Goal: Task Accomplishment & Management: Complete application form

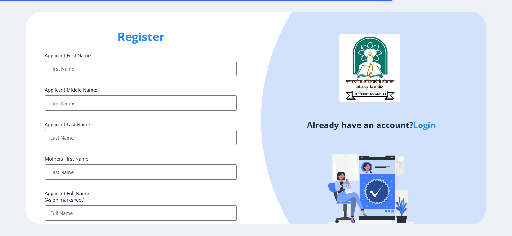
select select
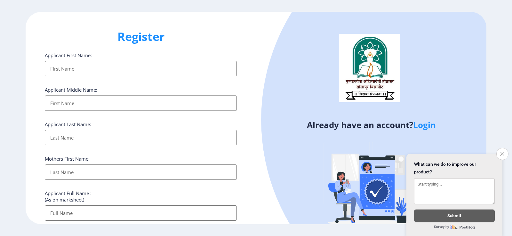
click at [95, 67] on input "Applicant First Name:" at bounding box center [141, 68] width 192 height 15
type input "nILESH"
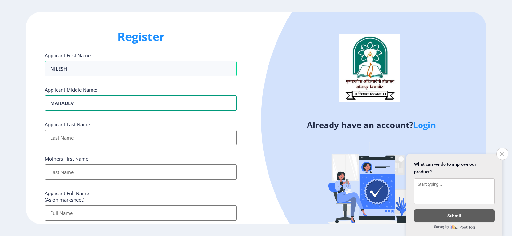
type input "MAHADEV"
type input "MANE"
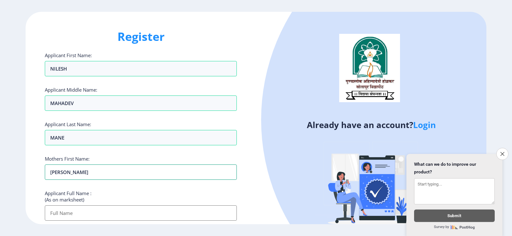
type input "sHANTA"
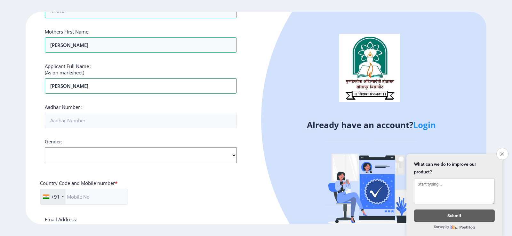
scroll to position [128, 0]
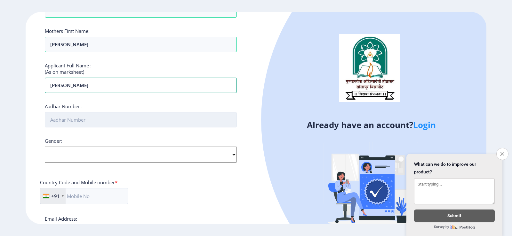
type input "mANE NILESH MAHADEV"
click at [79, 117] on input "Aadhar Number :" at bounding box center [141, 119] width 192 height 15
type input "519764309530"
click at [148, 162] on select "Select Gender Male Female Other" at bounding box center [141, 155] width 192 height 16
select select "[DEMOGRAPHIC_DATA]"
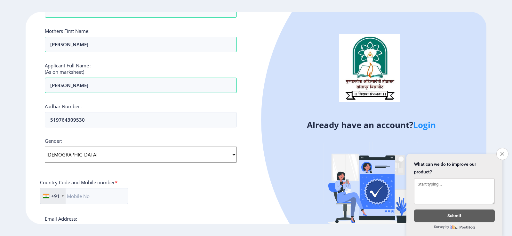
click at [45, 147] on select "Select Gender Male Female Other" at bounding box center [141, 155] width 192 height 16
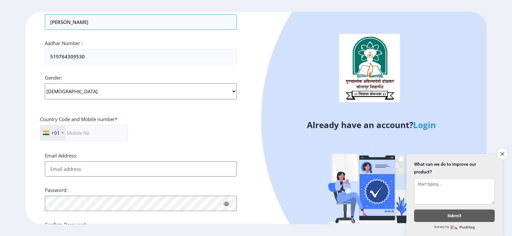
scroll to position [192, 0]
click at [88, 132] on input "text" at bounding box center [84, 132] width 88 height 16
type input "9970846554"
click at [81, 168] on input "Email Address:" at bounding box center [141, 168] width 192 height 15
type input "n"
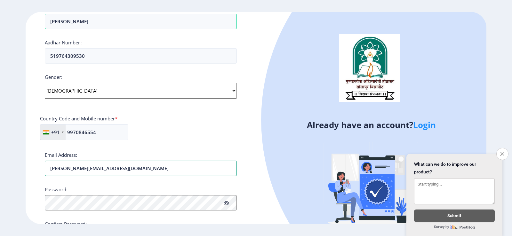
type input "[PERSON_NAME][EMAIL_ADDRESS][DOMAIN_NAME]"
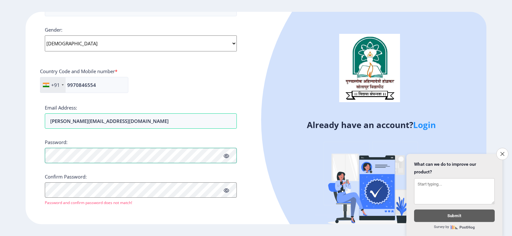
scroll to position [240, 0]
click at [59, 210] on button "Proceed" at bounding box center [57, 211] width 25 height 7
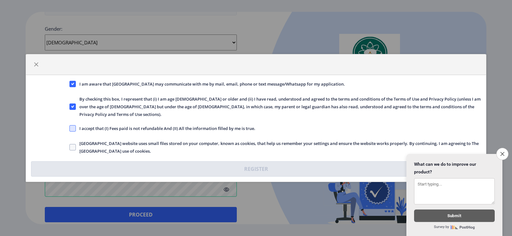
click at [73, 125] on span at bounding box center [72, 128] width 6 height 6
click at [70, 129] on input "I accept that (I) Fees paid is not refundable And (II) All the information fill…" at bounding box center [69, 129] width 0 height 0
checkbox input "true"
click at [73, 146] on label "Solapur University website uses small files stored on your computer, known as c…" at bounding box center [274, 147] width 411 height 15
click at [70, 147] on input "Solapur University website uses small files stored on your computer, known as c…" at bounding box center [69, 147] width 0 height 0
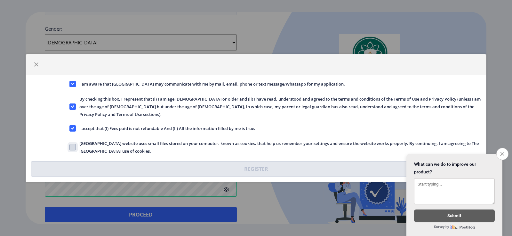
checkbox input "true"
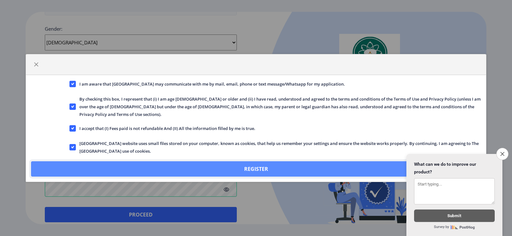
click at [244, 163] on button "Register" at bounding box center [256, 169] width 450 height 15
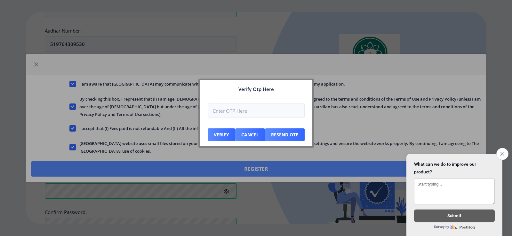
scroll to position [277, 0]
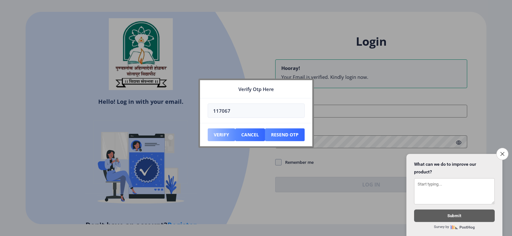
type input "117067"
click at [218, 134] on button "Verify" at bounding box center [222, 135] width 28 height 13
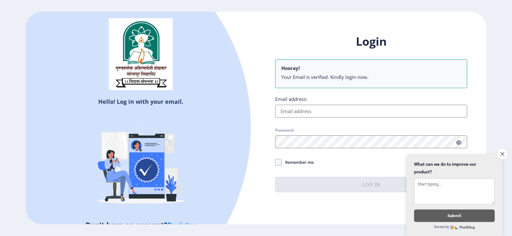
click at [312, 113] on input "Email address:" at bounding box center [371, 111] width 192 height 13
type input "[PERSON_NAME][EMAIL_ADDRESS][DOMAIN_NAME]"
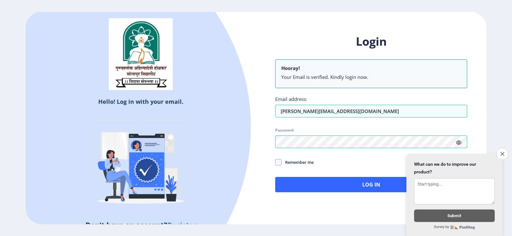
click at [285, 161] on span "Remember me" at bounding box center [297, 163] width 32 height 8
click at [275, 162] on input "Remember me" at bounding box center [275, 162] width 0 height 0
checkbox input "true"
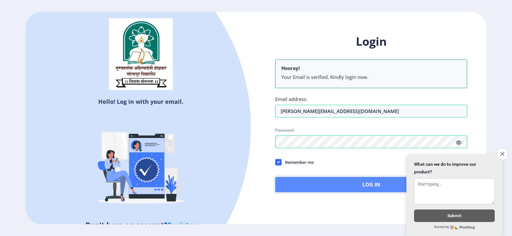
click at [311, 188] on button "Log In" at bounding box center [371, 184] width 192 height 15
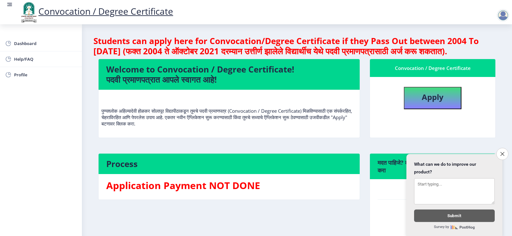
click at [379, 147] on div "Convocation / Degree Certificate Apply" at bounding box center [433, 103] width 136 height 88
click at [422, 102] on b "Apply" at bounding box center [433, 97] width 22 height 11
select select
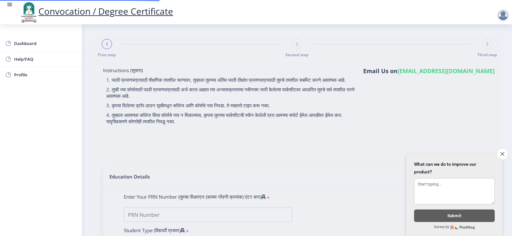
type input "mANE NILESH MAHADEV"
type input "sHANTA"
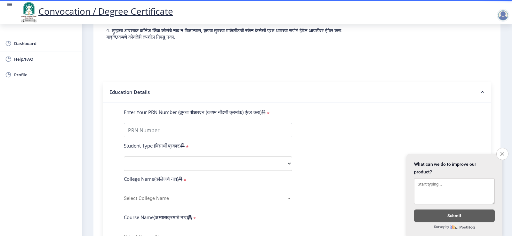
scroll to position [96, 0]
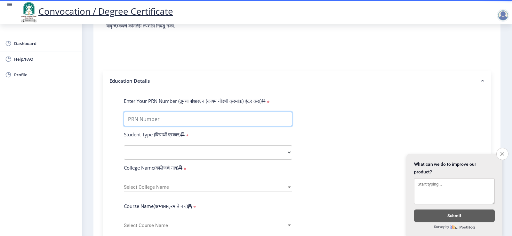
click at [174, 126] on input "Enter Your PRN Number (तुमचा पीआरएन (कायम नोंदणी क्रमांक) एंटर करा)" at bounding box center [208, 119] width 168 height 14
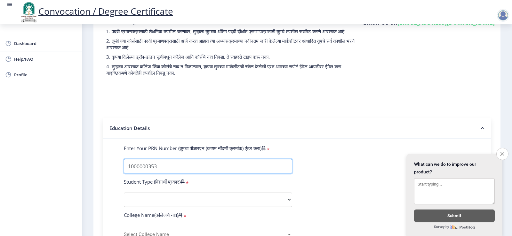
scroll to position [32, 0]
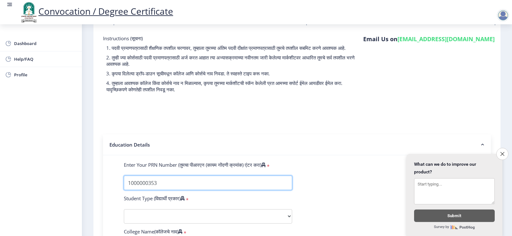
click at [150, 190] on input "Enter Your PRN Number (तुमचा पीआरएन (कायम नोंदणी क्रमांक) एंटर करा)" at bounding box center [208, 183] width 168 height 14
drag, startPoint x: 149, startPoint y: 188, endPoint x: 132, endPoint y: 191, distance: 17.5
click at [132, 190] on input "Enter Your PRN Number (तुमचा पीआरएन (कायम नोंदणी क्रमांक) एंटर करा)" at bounding box center [208, 183] width 168 height 14
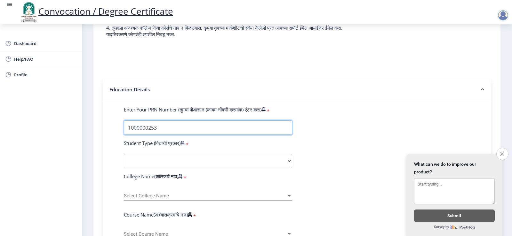
scroll to position [96, 0]
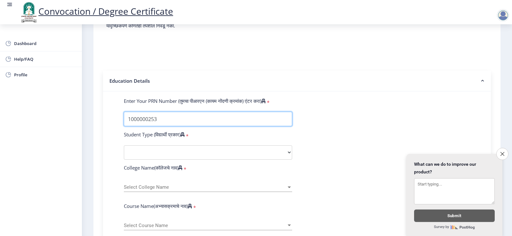
type input "1000000253"
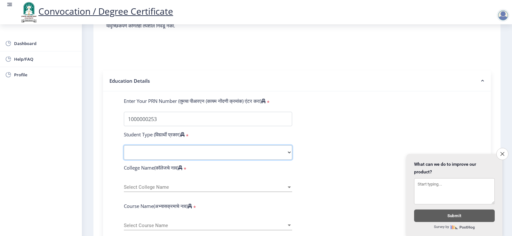
click at [167, 160] on select "Select Student Type Regular External" at bounding box center [208, 153] width 168 height 14
select select "Regular"
click at [124, 152] on select "Select Student Type Regular External" at bounding box center [208, 153] width 168 height 14
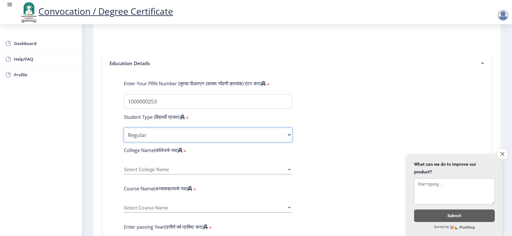
scroll to position [128, 0]
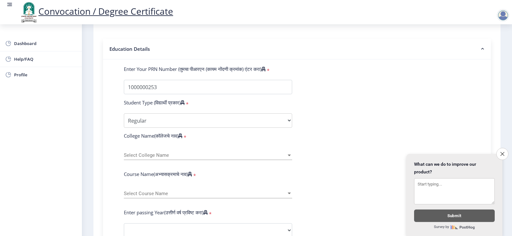
click at [173, 158] on span "Select College Name" at bounding box center [205, 155] width 162 height 5
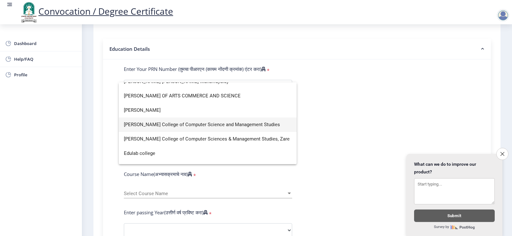
scroll to position [480, 0]
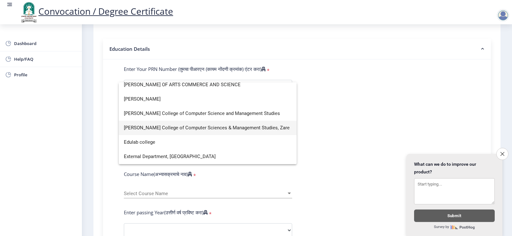
click at [159, 130] on span "[PERSON_NAME] College of Computer Sciences & Management Studies, Zare" at bounding box center [208, 128] width 168 height 14
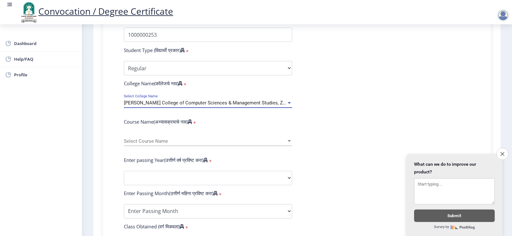
scroll to position [192, 0]
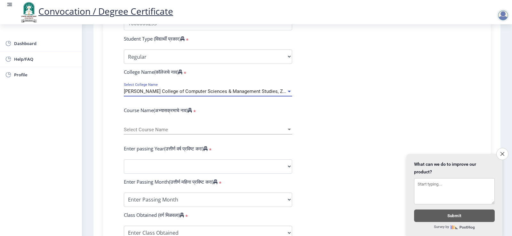
click at [160, 133] on span "Select Course Name" at bounding box center [205, 129] width 162 height 5
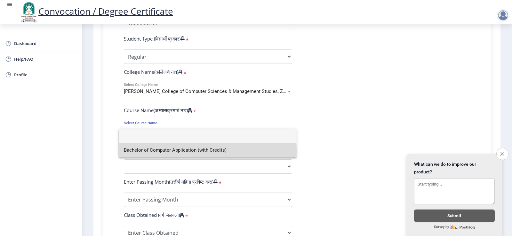
click at [170, 151] on span "Bachelor of Computer Application (with Credits)" at bounding box center [208, 150] width 168 height 14
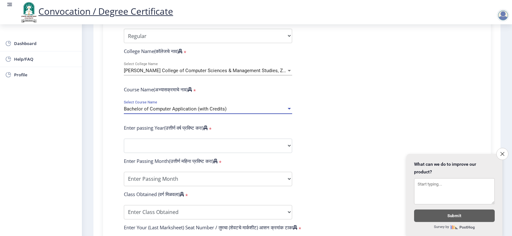
scroll to position [224, 0]
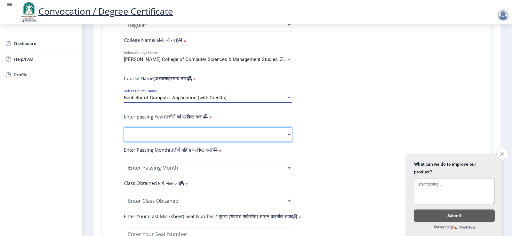
click at [158, 142] on select "2025 2024 2023 2022 2021 2020 2019 2018 2017 2016 2015 2014 2013 2012 2011 2010…" at bounding box center [208, 135] width 168 height 14
select select "2013"
click at [124, 134] on select "2025 2024 2023 2022 2021 2020 2019 2018 2017 2016 2015 2014 2013 2012 2011 2010…" at bounding box center [208, 135] width 168 height 14
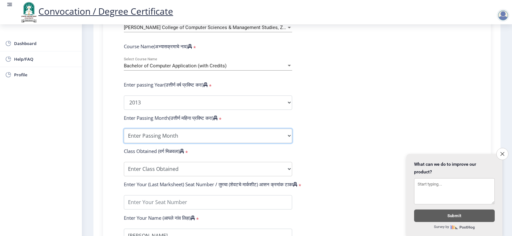
click at [208, 143] on select "Enter Passing Month March April May October November December" at bounding box center [208, 136] width 168 height 14
select select "April"
click at [124, 135] on select "Enter Passing Month March April May October November December" at bounding box center [208, 136] width 168 height 14
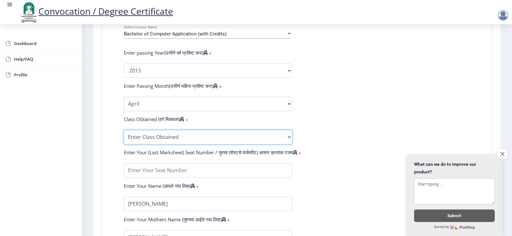
click at [173, 143] on select "Enter Class Obtained FIRST CLASS WITH DISTINCTION FIRST CLASS HIGHER SECOND CLA…" at bounding box center [208, 137] width 168 height 14
select select "Grade A"
click at [124, 136] on select "Enter Class Obtained FIRST CLASS WITH DISTINCTION FIRST CLASS HIGHER SECOND CLA…" at bounding box center [208, 137] width 168 height 14
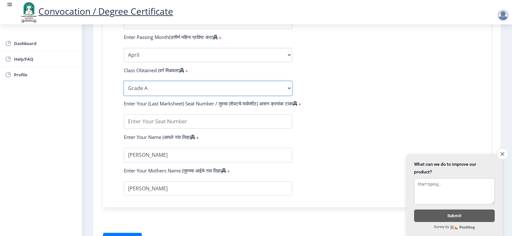
scroll to position [352, 0]
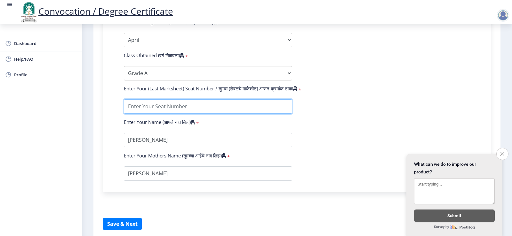
click at [190, 113] on input "textarea" at bounding box center [208, 106] width 168 height 14
type input "4230"
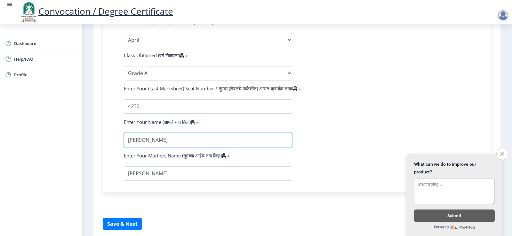
click at [129, 147] on input "textarea" at bounding box center [208, 140] width 168 height 14
click at [131, 147] on input "textarea" at bounding box center [208, 140] width 168 height 14
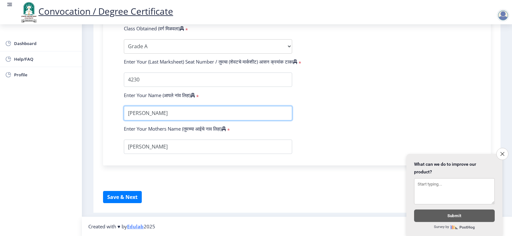
scroll to position [385, 0]
type input "[PERSON_NAME]"
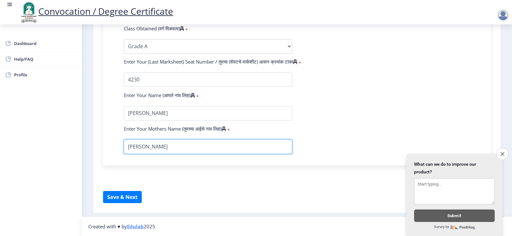
click at [130, 145] on input "textarea" at bounding box center [208, 147] width 168 height 14
type input "SHANTA"
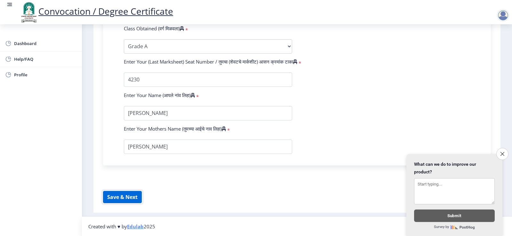
click at [122, 198] on button "Save & Next" at bounding box center [122, 197] width 39 height 12
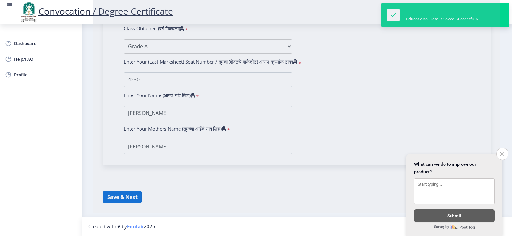
select select
type input "mANE NILESH MAHADEV"
type input "sHANTA"
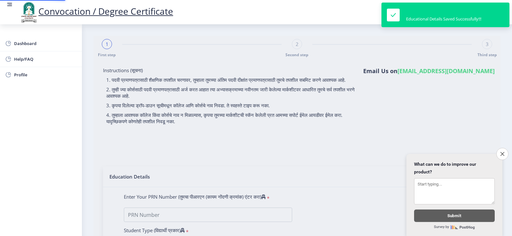
type input "1000000253"
select select "Regular"
select select "2013"
select select "April"
select select "Grade A"
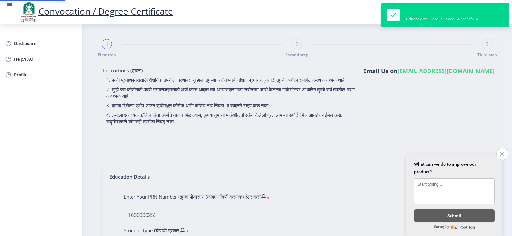
type input "4230"
type input "[PERSON_NAME]"
type input "SHANTA"
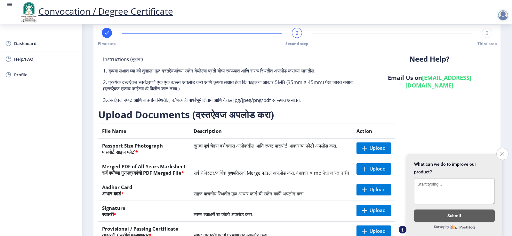
scroll to position [4, 0]
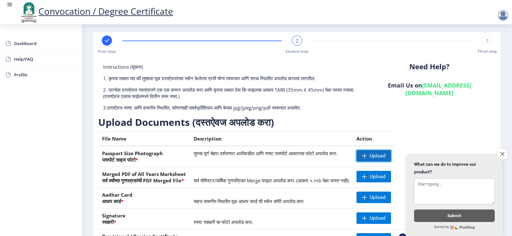
click at [391, 154] on span "Upload" at bounding box center [373, 156] width 35 height 12
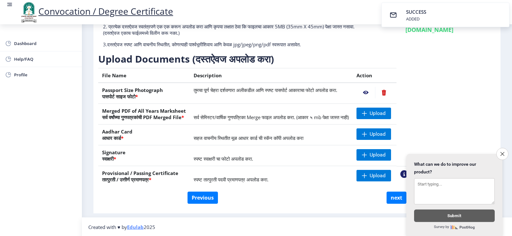
scroll to position [67, 0]
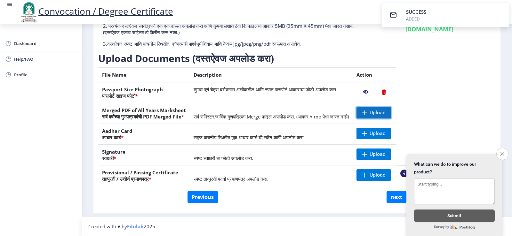
click at [389, 114] on span "Upload" at bounding box center [373, 113] width 35 height 12
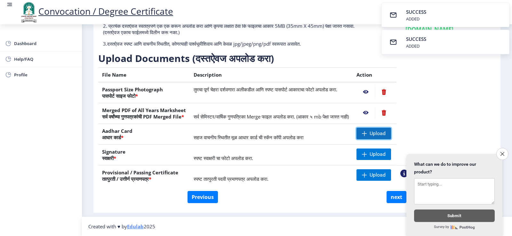
click at [385, 136] on span "Upload" at bounding box center [377, 133] width 16 height 6
click at [391, 154] on span "Upload" at bounding box center [373, 155] width 35 height 12
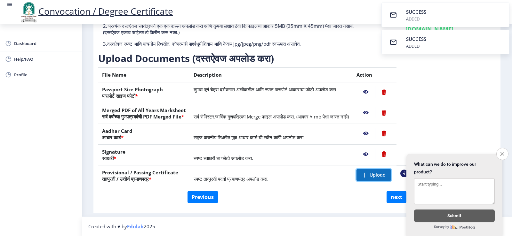
click at [385, 174] on span "Upload" at bounding box center [377, 175] width 16 height 6
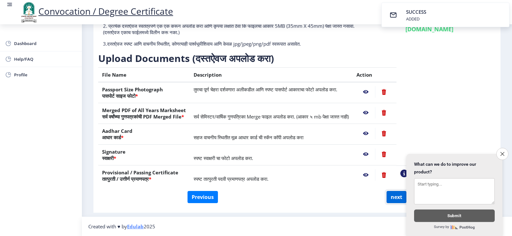
click at [392, 196] on button "next" at bounding box center [396, 197] width 20 height 12
select select
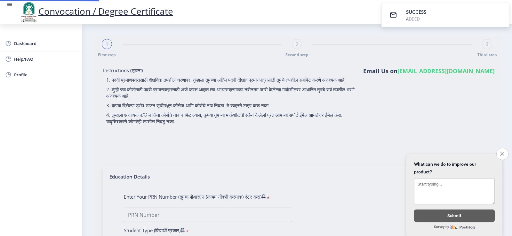
select select
type input "mANE NILESH MAHADEV"
type input "sHANTA"
type input "1000000253"
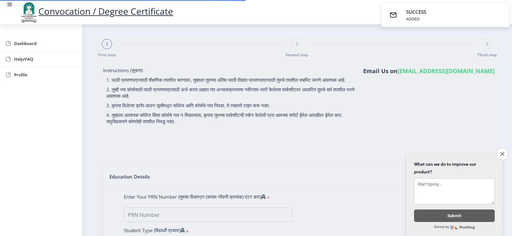
select select "Regular"
select select "2013"
select select "April"
select select "Grade A"
type input "4230"
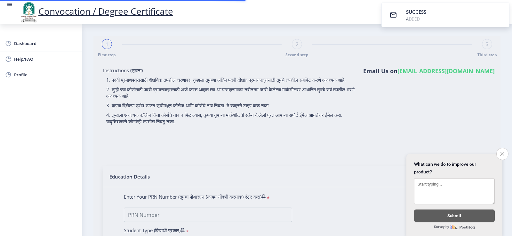
type input "[PERSON_NAME]"
type input "SHANTA"
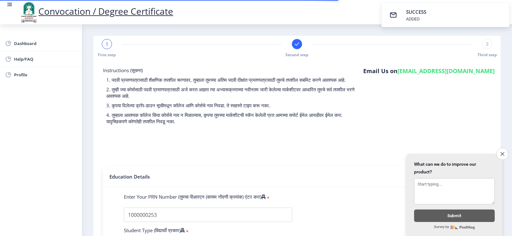
select select
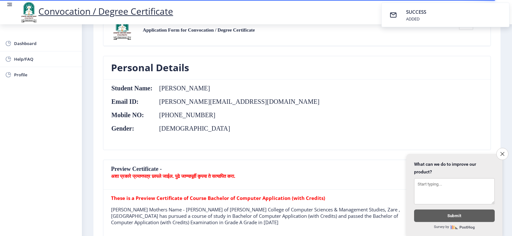
scroll to position [64, 0]
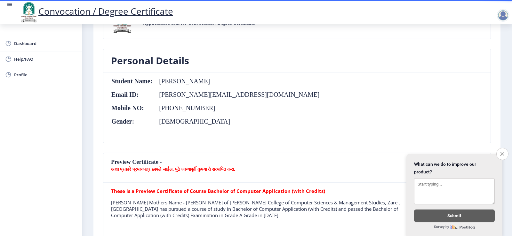
click at [163, 81] on td "mANE NILESH MAHADEV" at bounding box center [236, 81] width 167 height 7
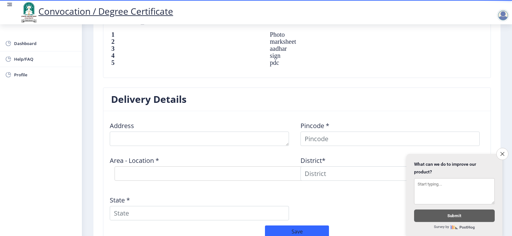
scroll to position [519, 0]
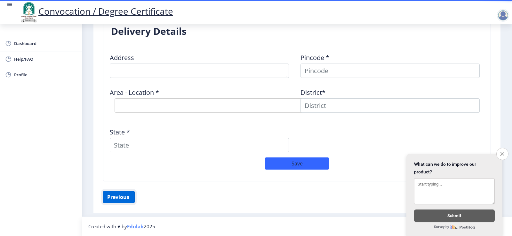
click at [112, 200] on button "Previous ‍" at bounding box center [119, 197] width 32 height 12
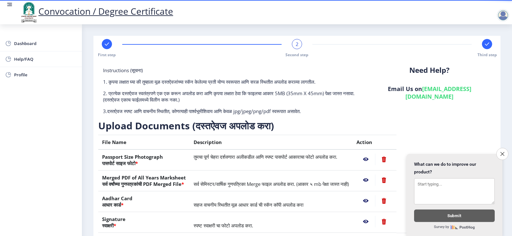
scroll to position [67, 0]
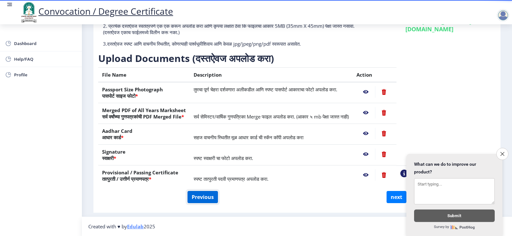
click at [196, 196] on button "Previous" at bounding box center [202, 197] width 30 height 12
select select "Regular"
select select "2013"
select select "April"
select select "Grade A"
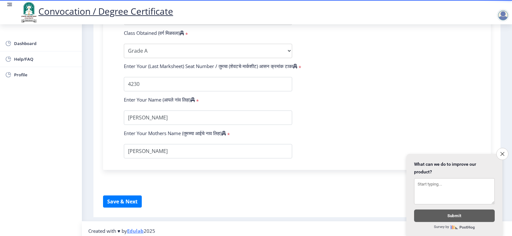
scroll to position [385, 0]
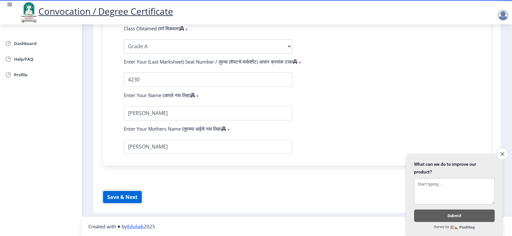
click at [132, 198] on button "Save & Next" at bounding box center [122, 197] width 39 height 12
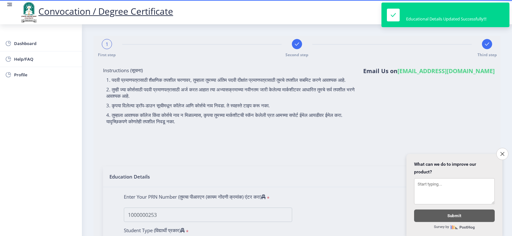
select select
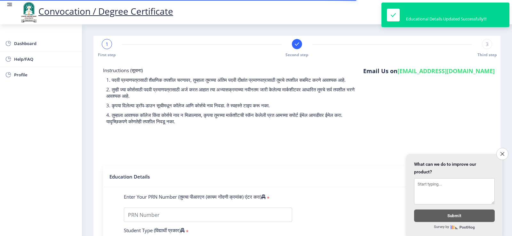
select select
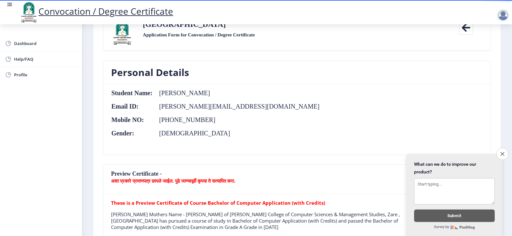
scroll to position [32, 0]
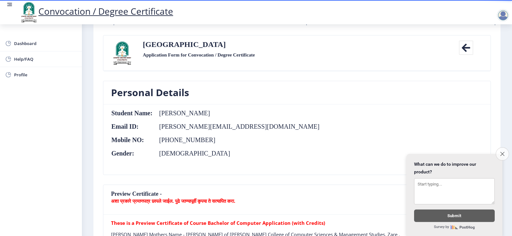
click at [498, 150] on button "Close survey" at bounding box center [501, 153] width 13 height 13
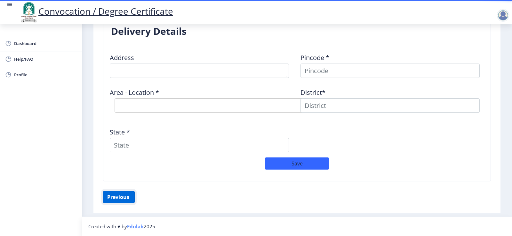
click at [119, 196] on button "Previous ‍" at bounding box center [119, 197] width 32 height 12
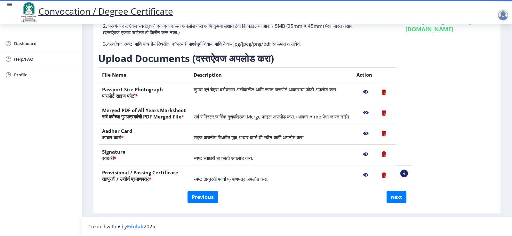
scroll to position [67, 0]
click at [202, 198] on button "Previous" at bounding box center [202, 197] width 30 height 12
select select "Regular"
select select "2013"
select select "April"
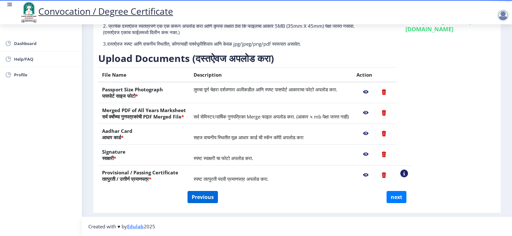
select select "Grade A"
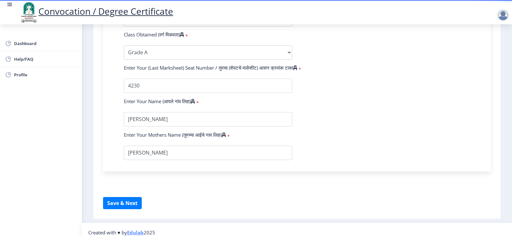
scroll to position [385, 0]
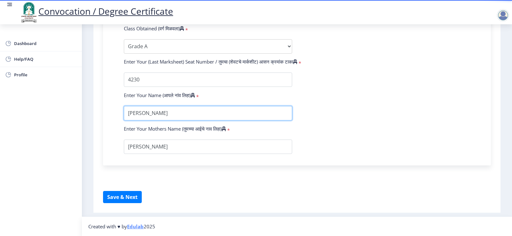
drag, startPoint x: 195, startPoint y: 114, endPoint x: 128, endPoint y: 122, distance: 67.3
type input "[PERSON_NAME]"
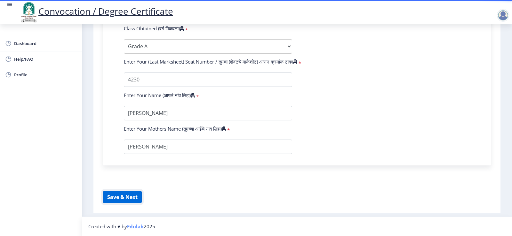
click at [113, 199] on button "Save & Next" at bounding box center [122, 197] width 39 height 12
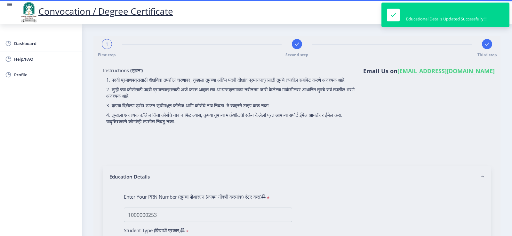
select select
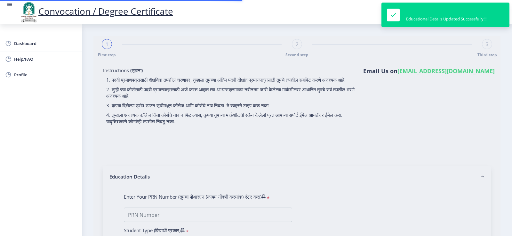
type input "1000000253"
select select "Regular"
select select "2013"
select select "April"
select select "Grade A"
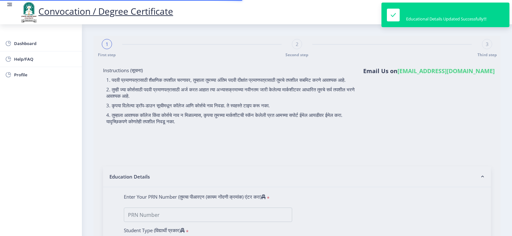
type input "4230"
type input "[PERSON_NAME]"
type input "SHANTA"
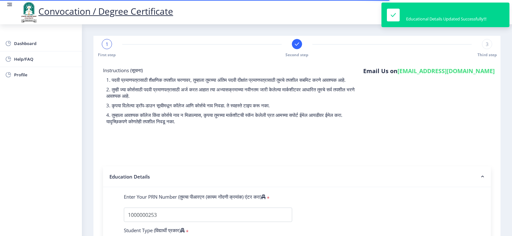
select select
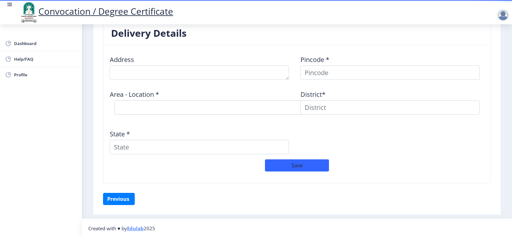
scroll to position [519, 0]
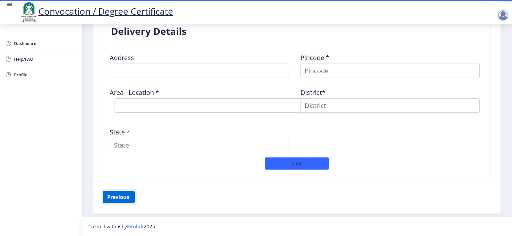
click at [116, 199] on button "Previous ‍" at bounding box center [119, 197] width 32 height 12
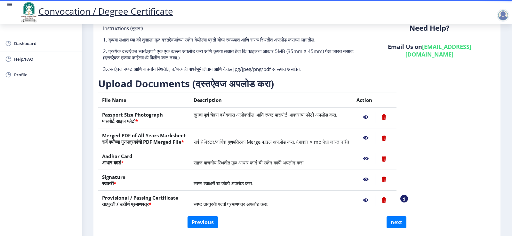
scroll to position [0, 0]
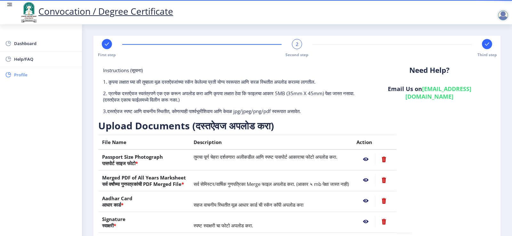
click at [22, 77] on span "Profile" at bounding box center [45, 75] width 63 height 8
select select "[DEMOGRAPHIC_DATA]"
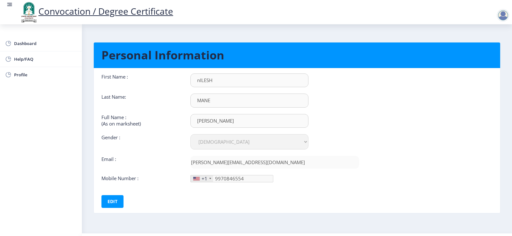
scroll to position [0, 0]
click at [112, 203] on button "Edit" at bounding box center [112, 201] width 22 height 13
click at [200, 87] on input "mANE NILESH MAHADEV" at bounding box center [249, 81] width 118 height 14
type input "[PERSON_NAME]"
click at [200, 81] on input "nILESH" at bounding box center [249, 81] width 118 height 14
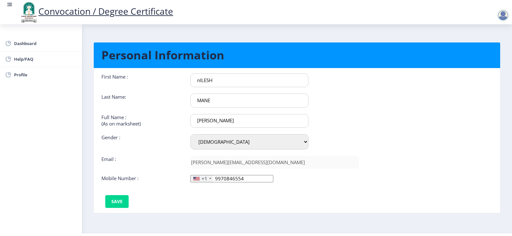
scroll to position [0, 0]
type input "NILESH"
click at [117, 200] on button "Save" at bounding box center [116, 201] width 23 height 13
click at [19, 45] on span "Dashboard" at bounding box center [45, 44] width 63 height 8
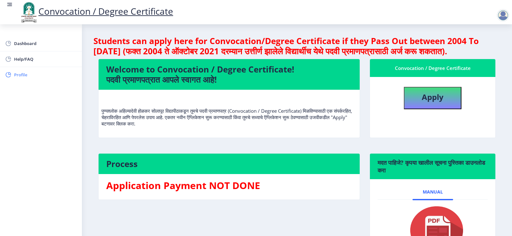
click at [24, 72] on span "Profile" at bounding box center [45, 75] width 63 height 8
select select
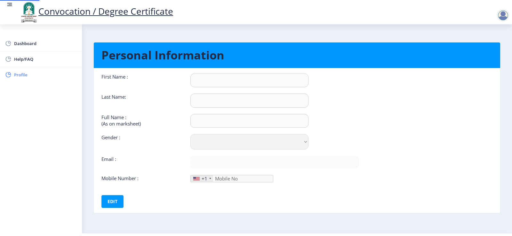
type input "NILESH"
type input "MANE"
type input "[PERSON_NAME]"
select select "[DEMOGRAPHIC_DATA]"
type input "[PERSON_NAME][EMAIL_ADDRESS][DOMAIN_NAME]"
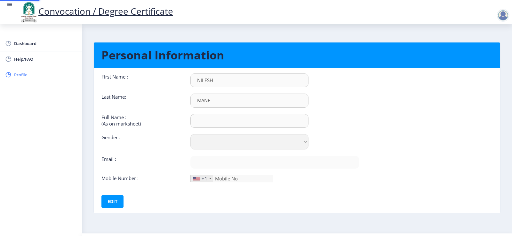
type input "9970846554"
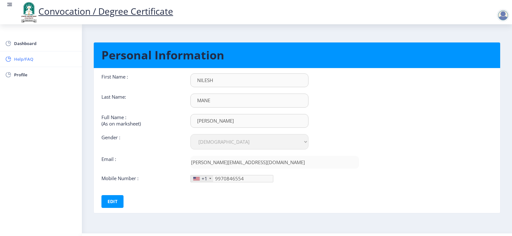
click at [17, 60] on span "Help/FAQ" at bounding box center [45, 59] width 63 height 8
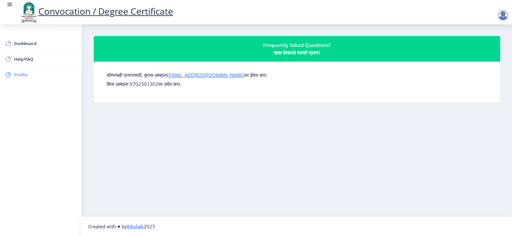
click at [18, 78] on span "Profile" at bounding box center [45, 75] width 63 height 8
select select "[DEMOGRAPHIC_DATA]"
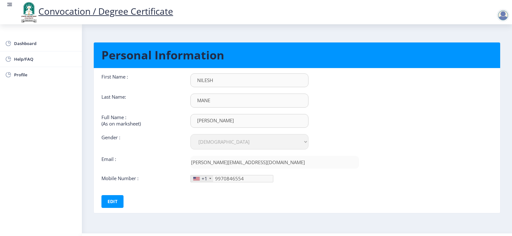
click at [8, 4] on rect at bounding box center [10, 4] width 4 height 1
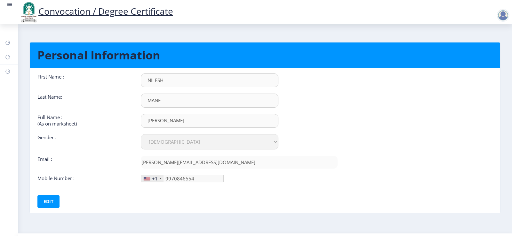
click at [8, 4] on rect at bounding box center [10, 4] width 4 height 1
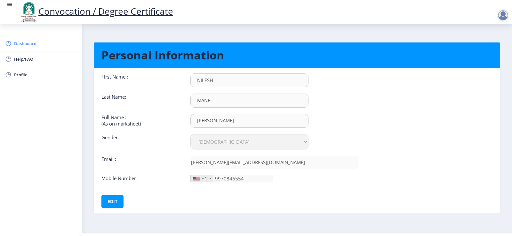
click at [32, 42] on span "Dashboard" at bounding box center [45, 44] width 63 height 8
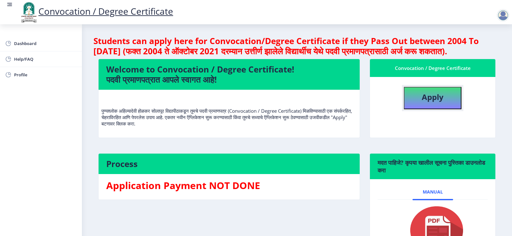
click at [422, 109] on button "Apply" at bounding box center [433, 98] width 58 height 22
select select
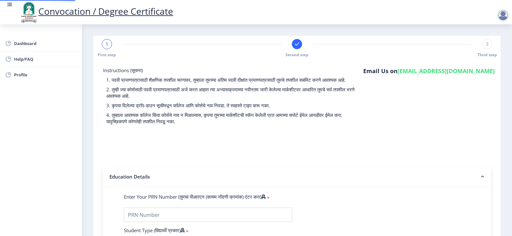
type input "1000000253"
select select "Regular"
select select "2013"
select select "April"
select select "Grade A"
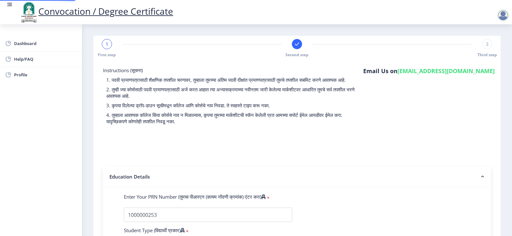
type input "4230"
type input "[PERSON_NAME]"
type input "SHANTA"
select select
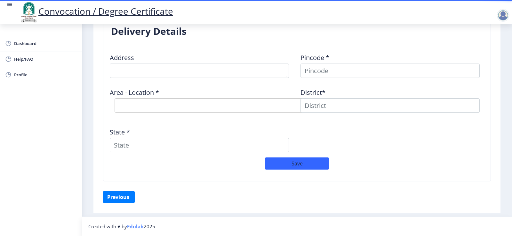
scroll to position [487, 0]
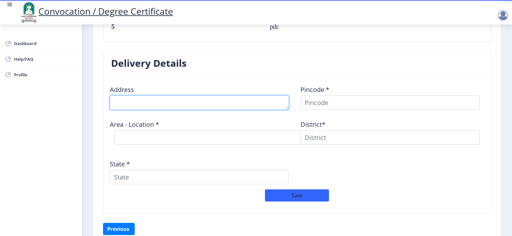
click at [182, 104] on textarea at bounding box center [199, 103] width 179 height 14
type textarea "a"
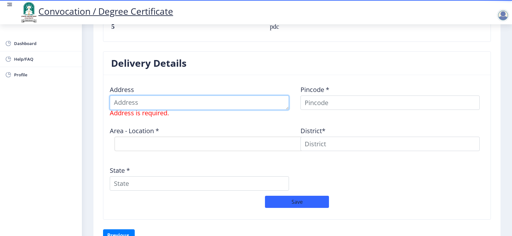
type textarea "a"
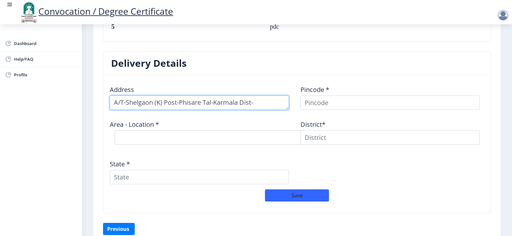
click at [122, 101] on textarea at bounding box center [199, 103] width 179 height 14
type textarea "A/T-Shelgaon (K) Post-Phisare Tal-Karmala Dist-[GEOGRAPHIC_DATA]"
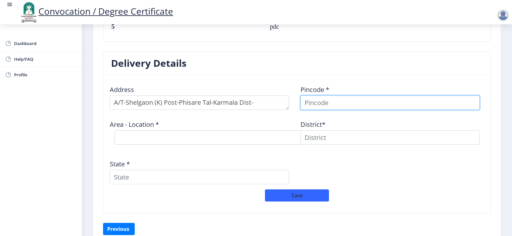
click at [348, 103] on input at bounding box center [389, 103] width 179 height 14
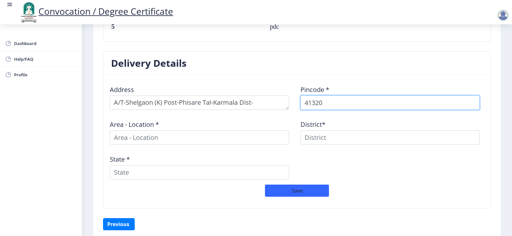
type input "413203"
select select
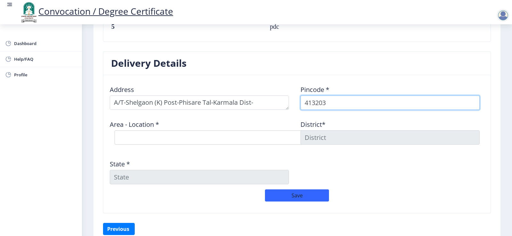
type input "413203"
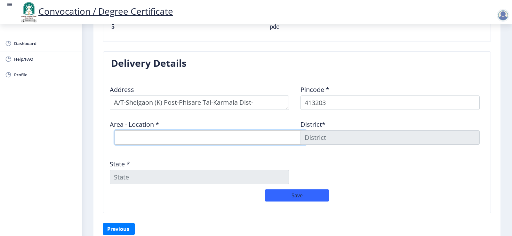
click at [149, 138] on select "Select Area Location Anjandoh B.O Awati B.O Borgaon (Kml) B.O Devlali B.O Gulsa…" at bounding box center [210, 137] width 192 height 14
select select "6: Object"
click at [114, 130] on select "Select Area Location Anjandoh B.O Awati B.O Borgaon (Kml) B.O Devlali B.O Gulsa…" at bounding box center [210, 137] width 192 height 14
type input "SOLAPUR"
type input "[GEOGRAPHIC_DATA]"
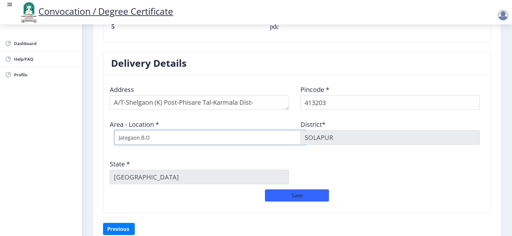
click at [154, 135] on select "Select Area Location Anjandoh B.O Awati B.O Borgaon (Kml) B.O Devlali B.O Gulsa…" at bounding box center [210, 137] width 192 height 14
select select "16: Object"
click at [114, 130] on select "Select Area Location Anjandoh B.O Awati B.O Borgaon (Kml) B.O Devlali B.O Gulsa…" at bounding box center [210, 137] width 192 height 14
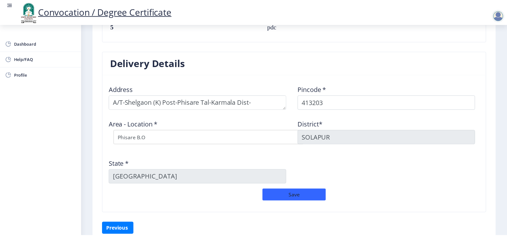
scroll to position [519, 0]
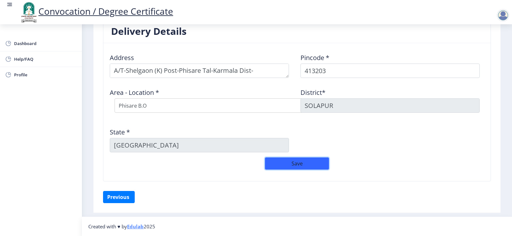
click at [289, 168] on button "Save" at bounding box center [297, 164] width 64 height 12
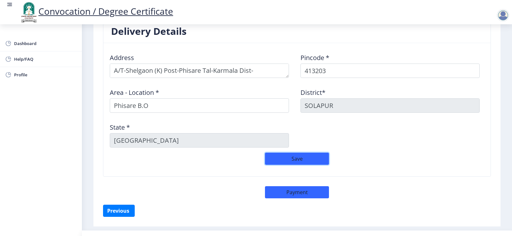
click at [284, 159] on button "Save" at bounding box center [297, 159] width 64 height 12
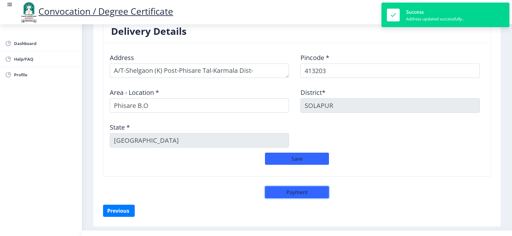
click at [299, 193] on button "Payment" at bounding box center [297, 192] width 64 height 12
select select "sealed"
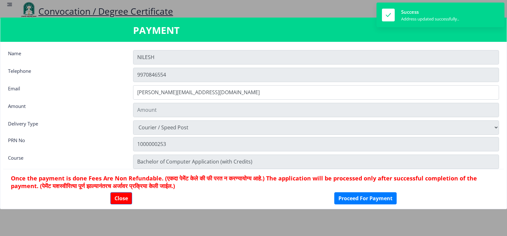
type input "2885"
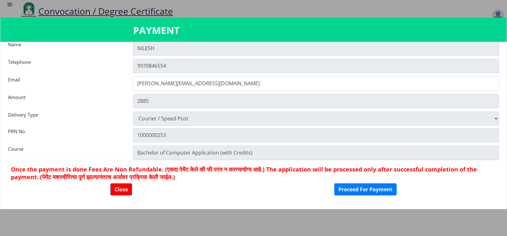
scroll to position [0, 0]
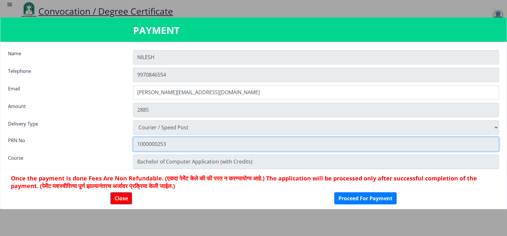
drag, startPoint x: 156, startPoint y: 144, endPoint x: 141, endPoint y: 146, distance: 15.8
click at [141, 146] on input "1000000253" at bounding box center [316, 144] width 366 height 14
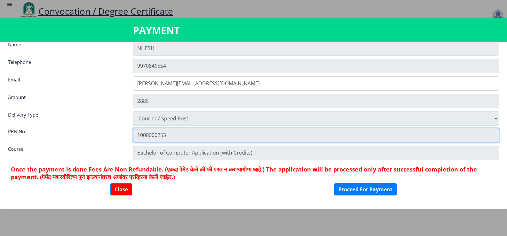
click at [172, 135] on input "1000000253" at bounding box center [316, 135] width 366 height 14
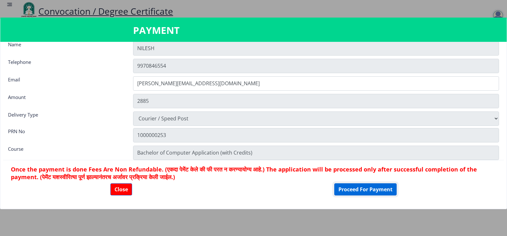
click at [377, 192] on button "Proceed For Payment" at bounding box center [365, 190] width 62 height 12
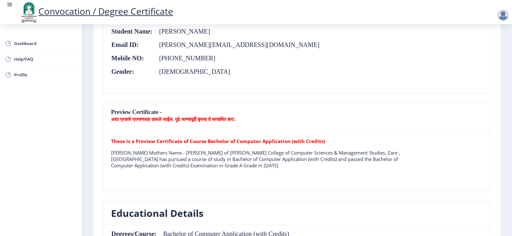
scroll to position [128, 0]
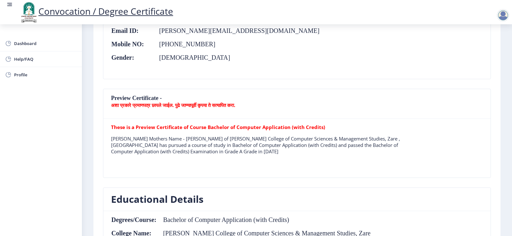
click at [240, 93] on nb-card-header "Preview Certificate - अशा प्रकारे प्रमाणपत्र छापले जाईल. पुढे जाण्यापूर्वी कृपय…" at bounding box center [296, 104] width 387 height 30
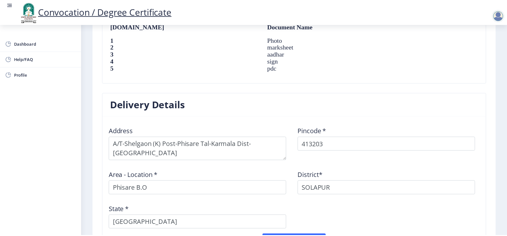
scroll to position [542, 0]
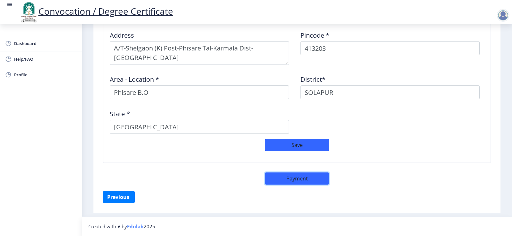
click at [285, 180] on button "Payment" at bounding box center [297, 179] width 64 height 12
select select "sealed"
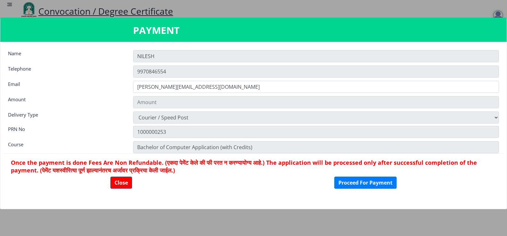
scroll to position [541, 0]
type input "2885"
